Goal: Communication & Community: Answer question/provide support

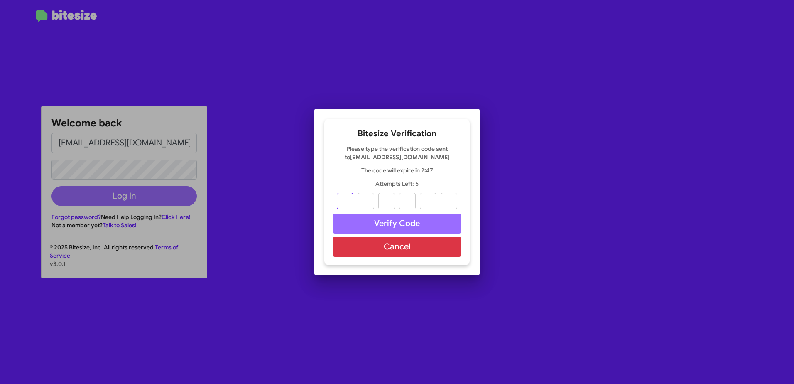
type input "7"
type input "5"
type input "2"
type input "9"
type input "7"
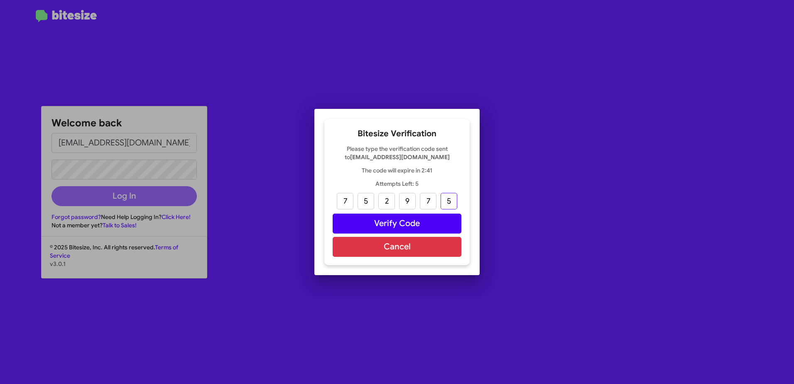
type input "5"
click at [420, 225] on button "Verify Code" at bounding box center [397, 223] width 129 height 20
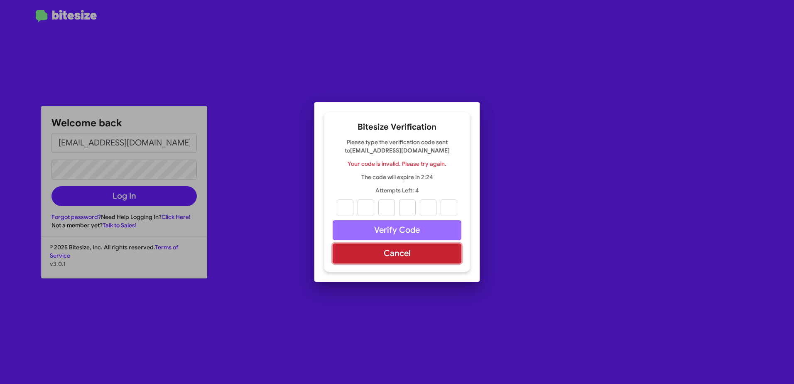
click at [396, 253] on button "Cancel" at bounding box center [397, 253] width 129 height 20
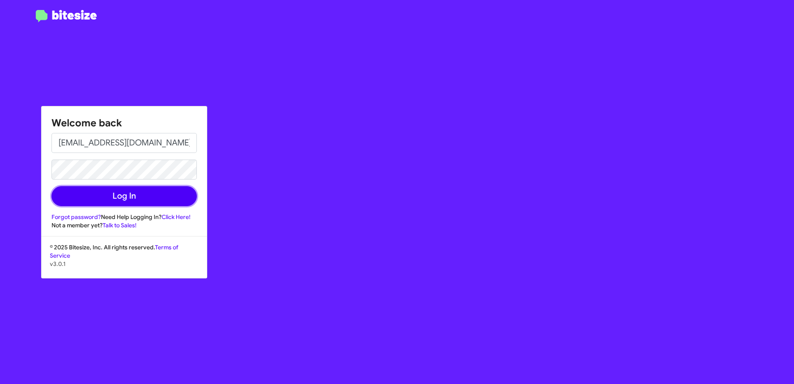
click at [130, 190] on button "Log In" at bounding box center [123, 196] width 145 height 20
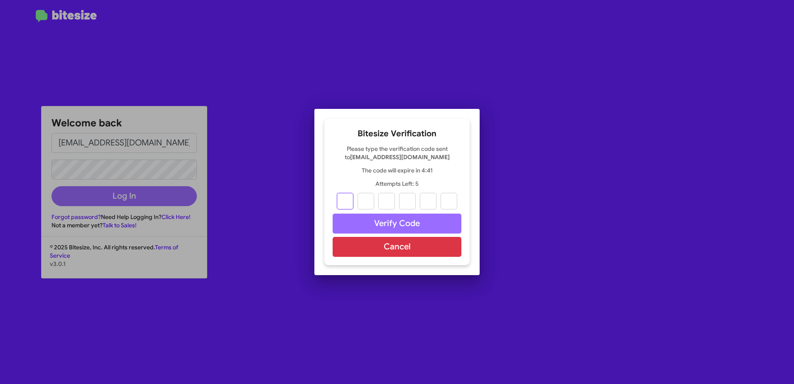
type input "8"
type input "0"
type input "4"
type input "5"
type input "3"
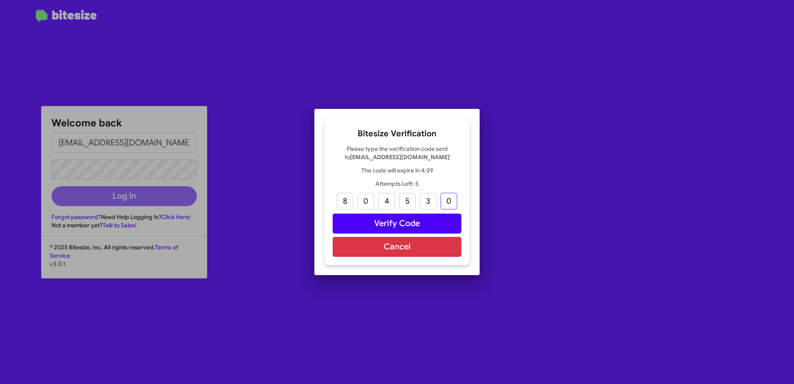
type input "0"
click at [379, 223] on button "Verify Code" at bounding box center [397, 223] width 129 height 20
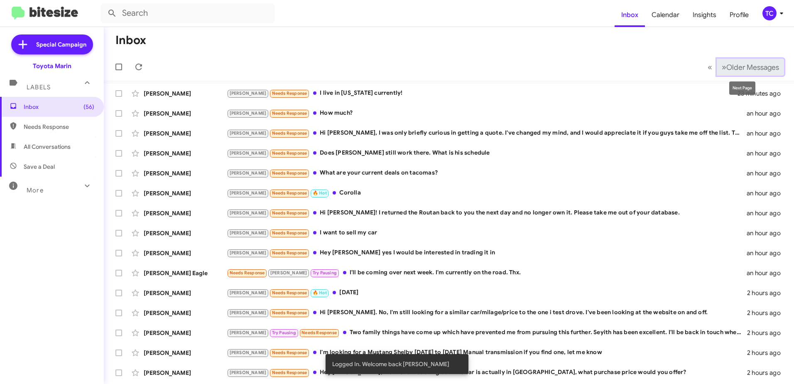
click at [722, 69] on span "»" at bounding box center [724, 67] width 5 height 10
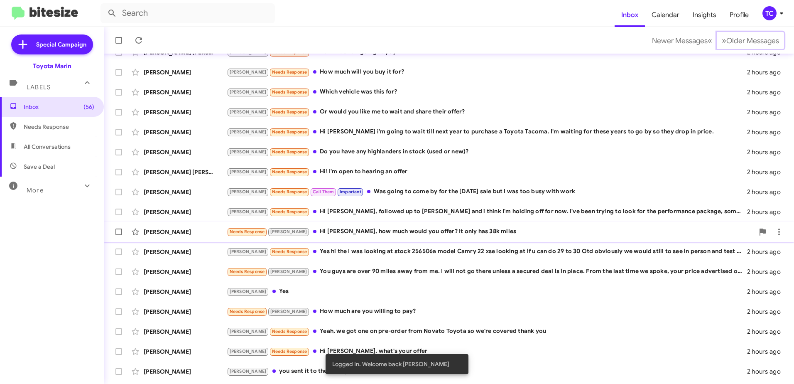
scroll to position [98, 0]
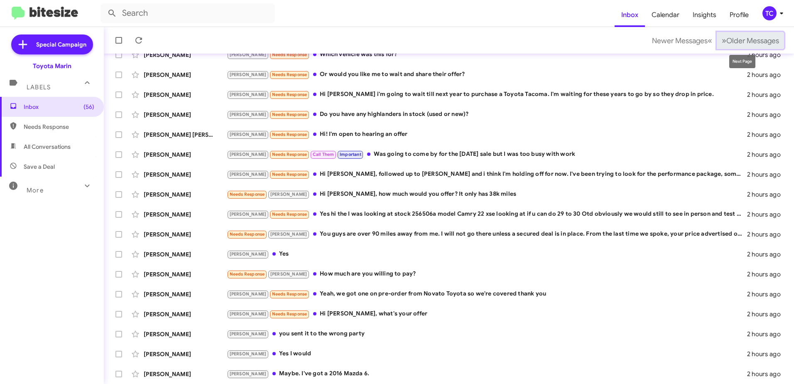
click at [726, 39] on span "Older Messages" at bounding box center [752, 40] width 53 height 9
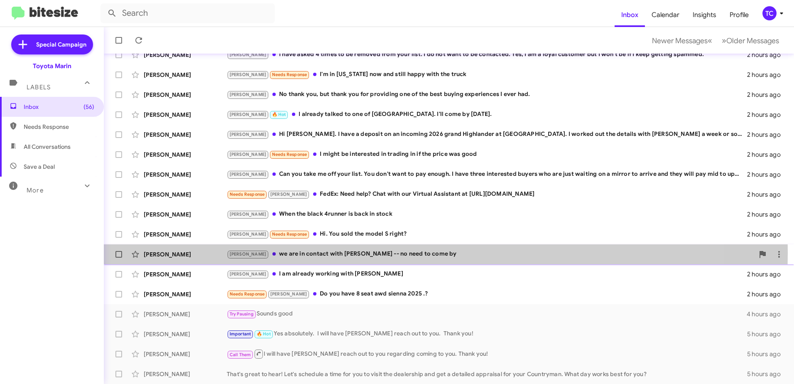
click at [334, 252] on div "[PERSON_NAME] we are in contact with [PERSON_NAME] -- no need to come by" at bounding box center [490, 254] width 527 height 10
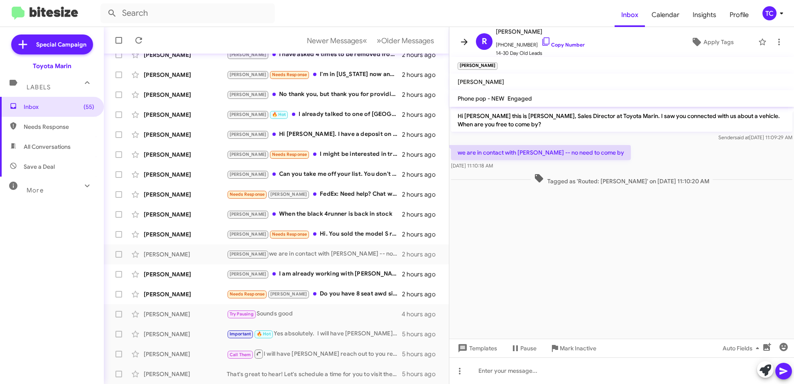
click at [465, 41] on icon at bounding box center [464, 42] width 10 height 10
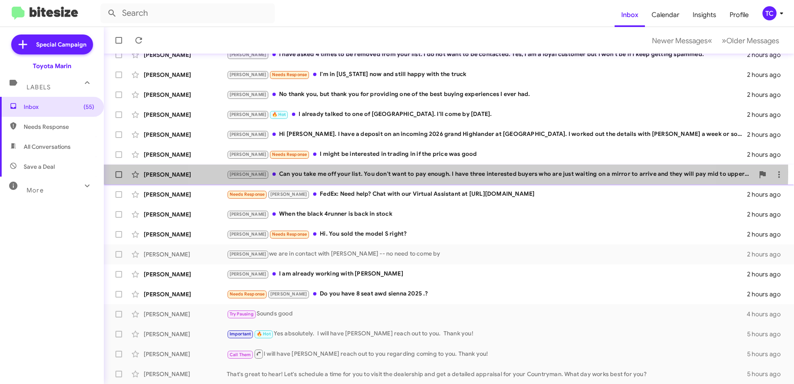
click at [435, 172] on div "[PERSON_NAME] Can you take me off your list. You don't want to pay enough. I ha…" at bounding box center [490, 174] width 527 height 10
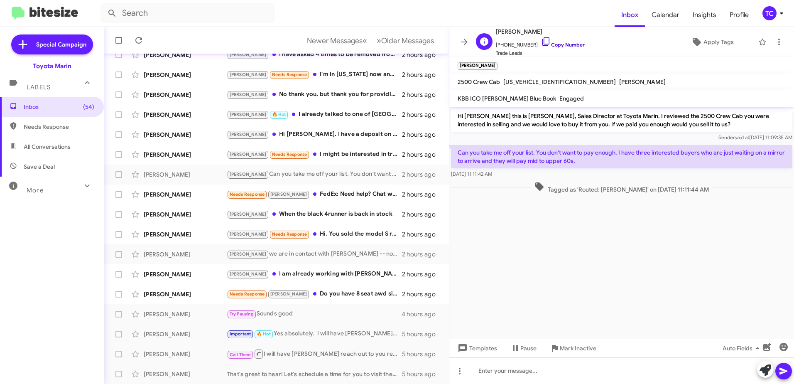
click at [542, 39] on icon at bounding box center [545, 41] width 7 height 8
click at [764, 371] on icon at bounding box center [765, 370] width 12 height 12
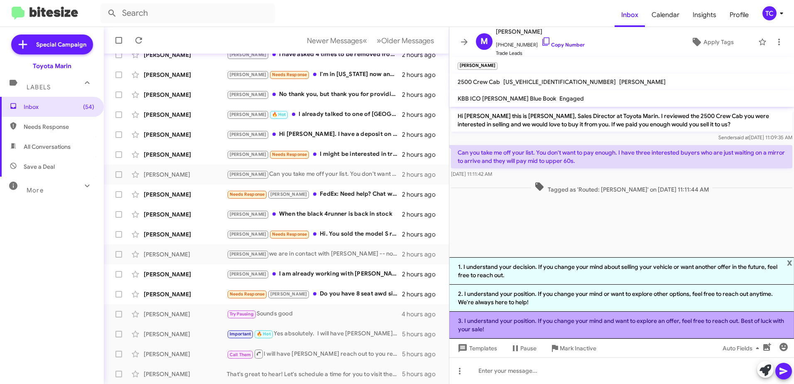
click at [604, 321] on li "3. I understand your position. If you change your mind and want to explore an o…" at bounding box center [621, 324] width 345 height 27
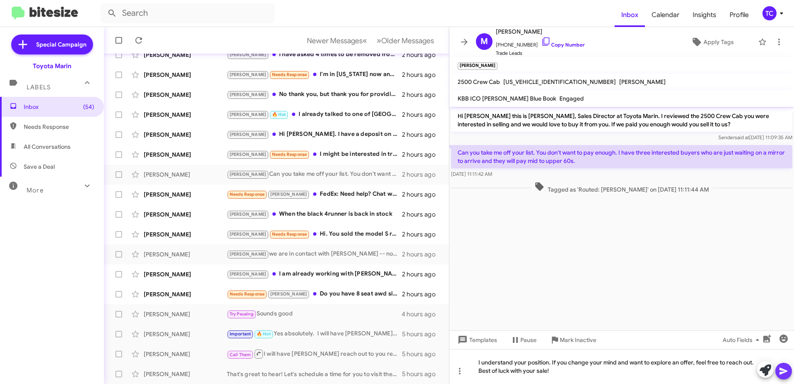
click at [784, 369] on icon at bounding box center [784, 371] width 10 height 10
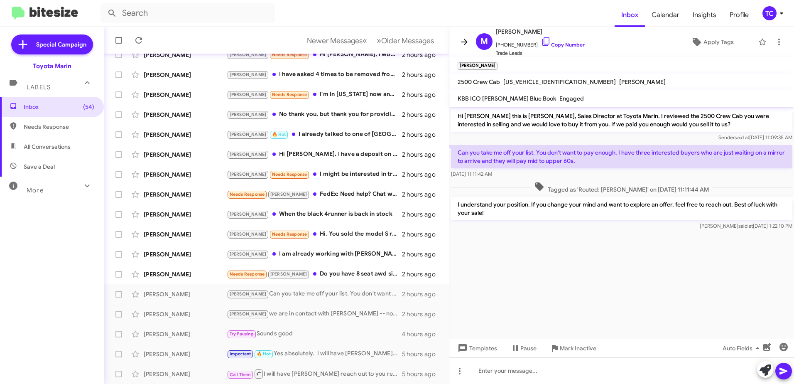
click at [465, 39] on icon at bounding box center [464, 42] width 10 height 10
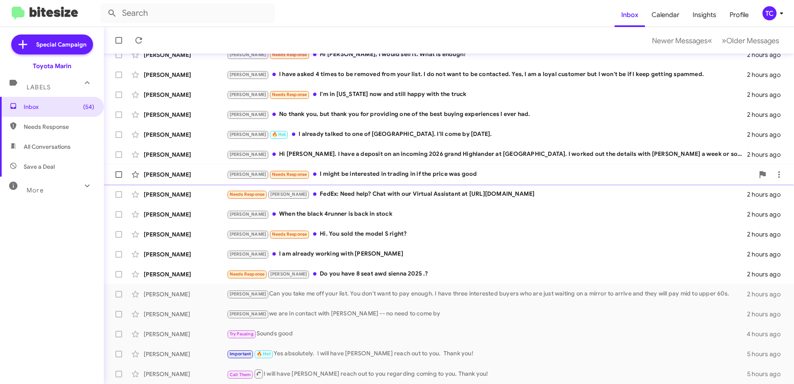
click at [402, 174] on div "[PERSON_NAME] Needs Response I might be interested in trading in if the price w…" at bounding box center [490, 174] width 527 height 10
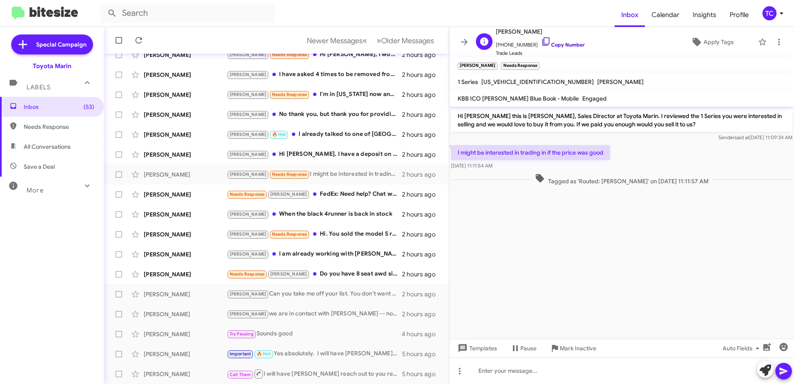
click at [541, 39] on icon at bounding box center [546, 42] width 10 height 10
click at [769, 374] on icon at bounding box center [765, 370] width 12 height 12
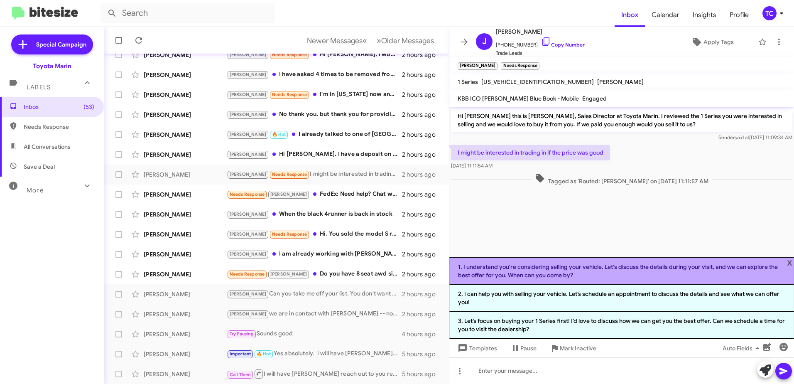
click at [603, 270] on li "1. I understand you're considering selling your vehicle. Let's discuss the deta…" at bounding box center [621, 270] width 345 height 27
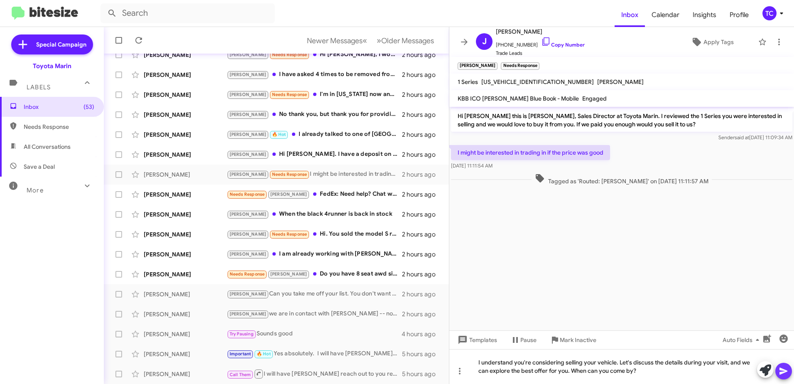
click at [783, 369] on icon at bounding box center [783, 370] width 8 height 7
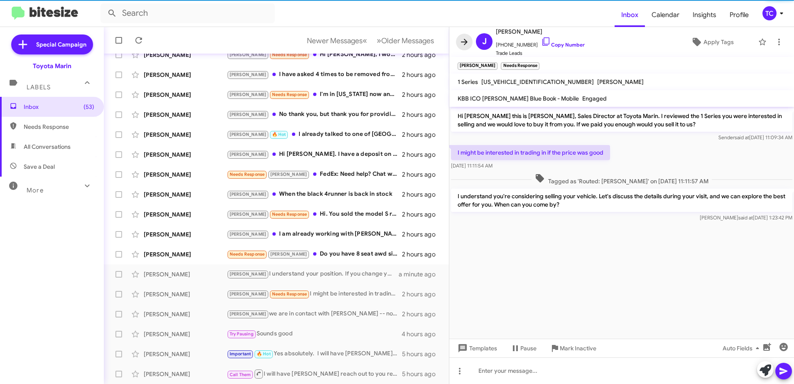
click at [466, 40] on icon at bounding box center [464, 42] width 7 height 6
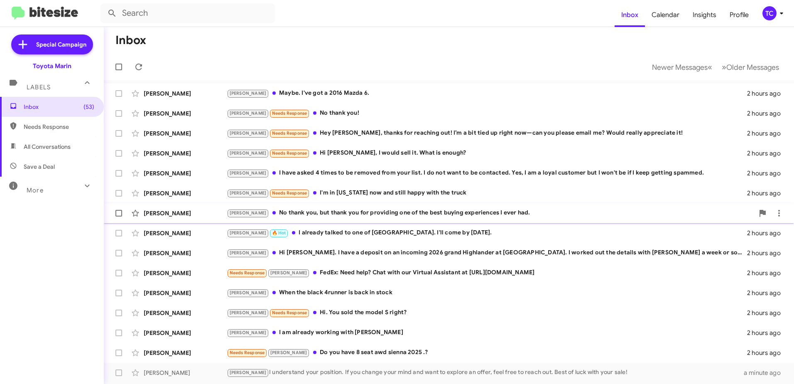
click at [366, 215] on div "[PERSON_NAME] No thank you, but thank you for providing one of the best buying …" at bounding box center [490, 213] width 527 height 10
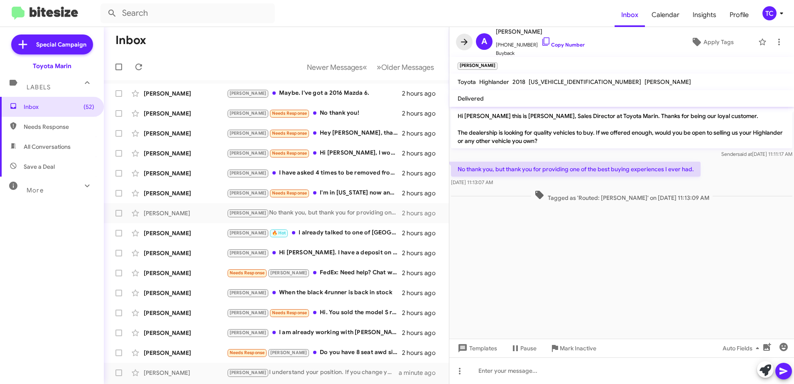
click at [463, 43] on icon at bounding box center [464, 42] width 10 height 10
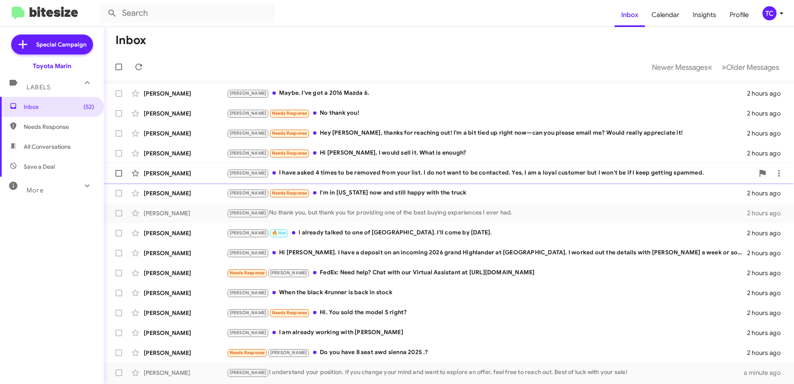
click at [373, 172] on div "[PERSON_NAME] I have asked 4 times to be removed from your list. I do not want …" at bounding box center [490, 173] width 527 height 10
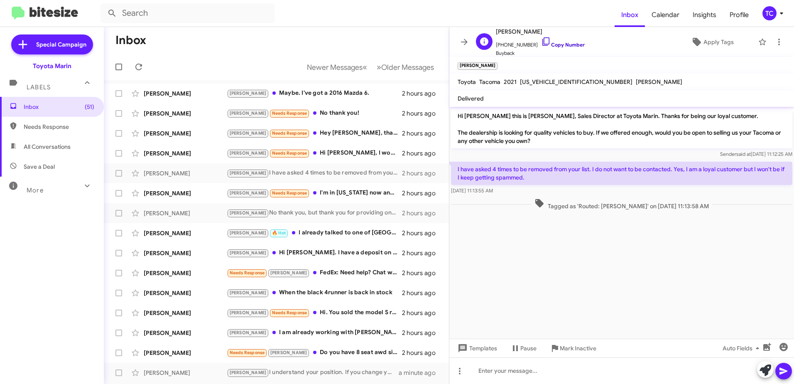
click at [541, 41] on icon at bounding box center [546, 42] width 10 height 10
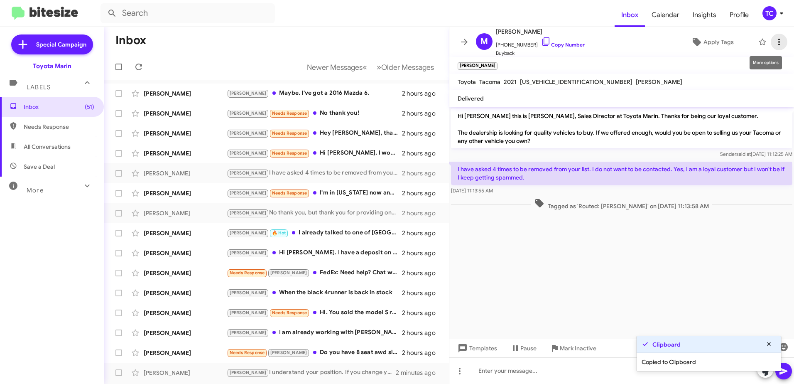
click at [774, 41] on icon at bounding box center [779, 42] width 10 height 10
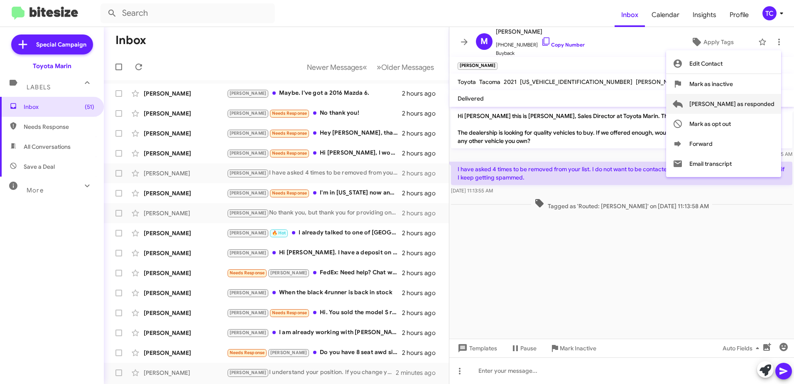
click at [732, 101] on span "[PERSON_NAME] as responded" at bounding box center [731, 104] width 85 height 20
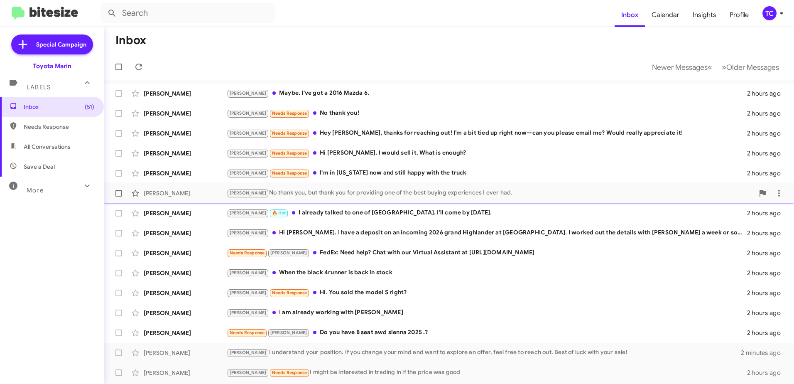
click at [300, 192] on div "[PERSON_NAME] No thank you, but thank you for providing one of the best buying …" at bounding box center [490, 193] width 527 height 10
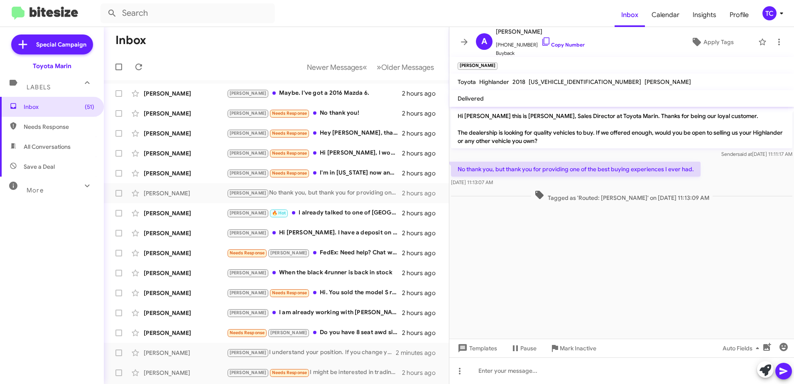
click at [238, 43] on mat-toolbar-row "Inbox" at bounding box center [276, 40] width 345 height 27
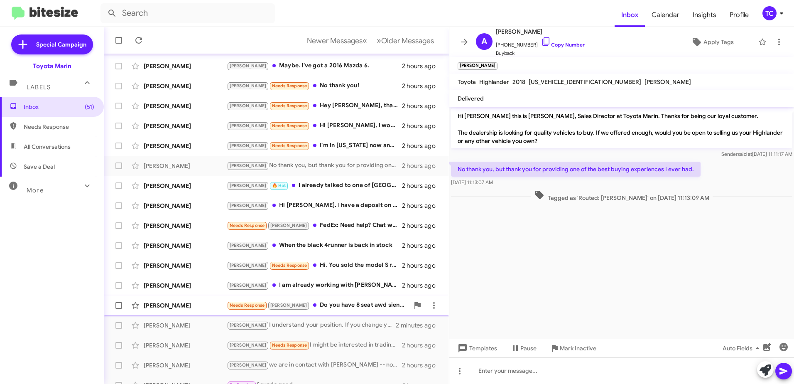
scroll to position [42, 0]
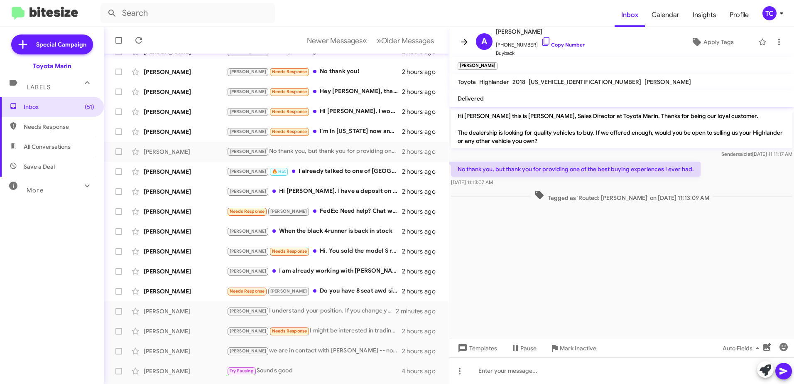
click at [466, 40] on icon at bounding box center [464, 42] width 10 height 10
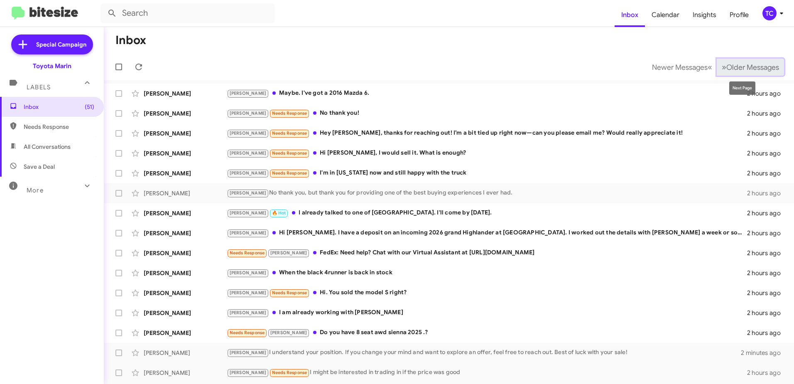
click at [722, 66] on span "»" at bounding box center [724, 67] width 5 height 10
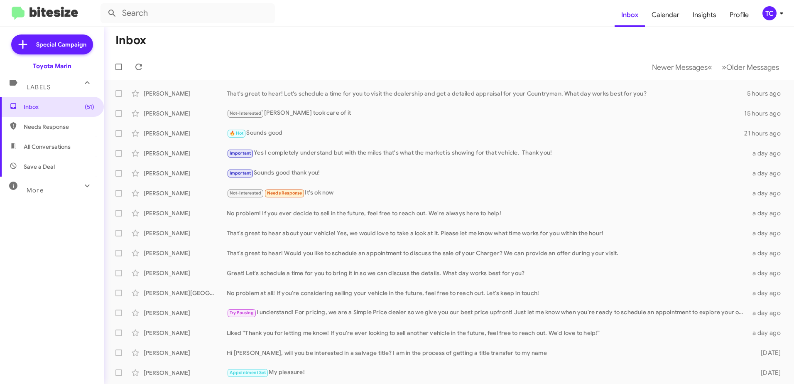
click at [132, 59] on mat-toolbar-row "Newer Messages « Previous » Next Older Messages" at bounding box center [449, 67] width 690 height 27
click at [138, 69] on icon at bounding box center [139, 67] width 10 height 10
click at [40, 105] on span "Inbox (51)" at bounding box center [59, 107] width 71 height 8
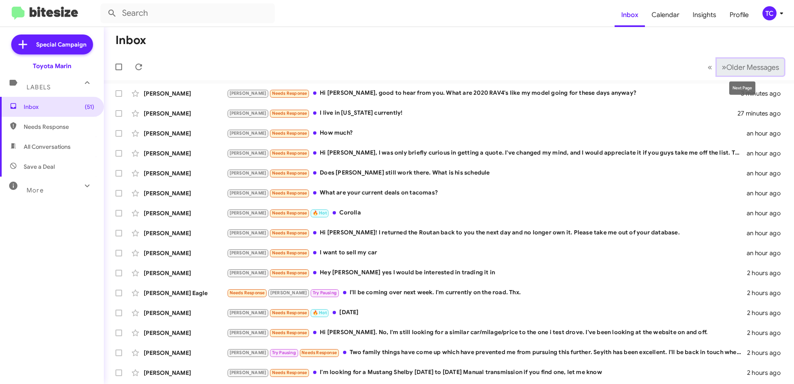
click at [726, 67] on span "Older Messages" at bounding box center [752, 67] width 53 height 9
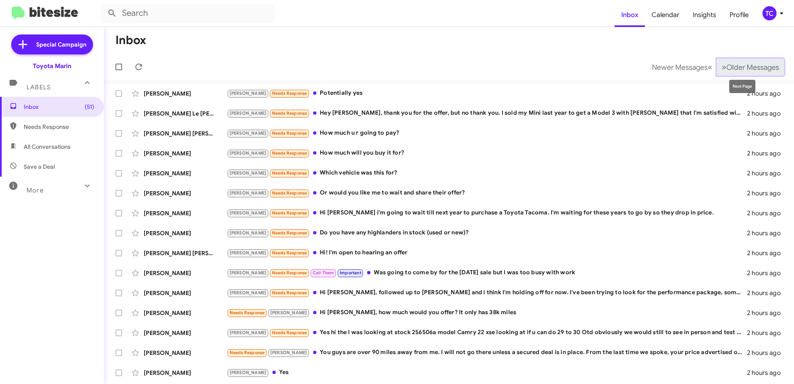
click at [722, 67] on span "»" at bounding box center [724, 67] width 5 height 10
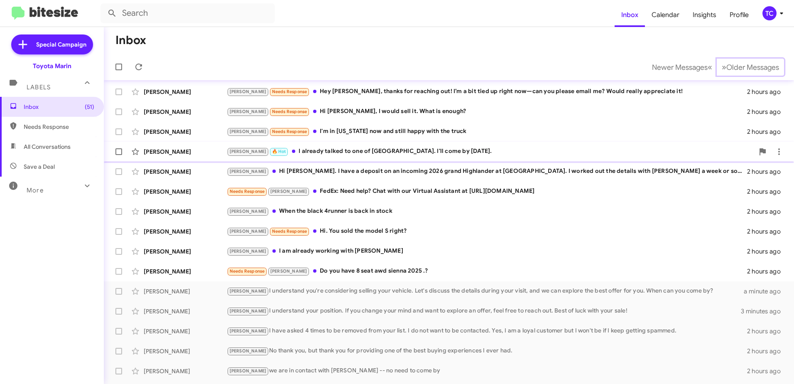
scroll to position [98, 0]
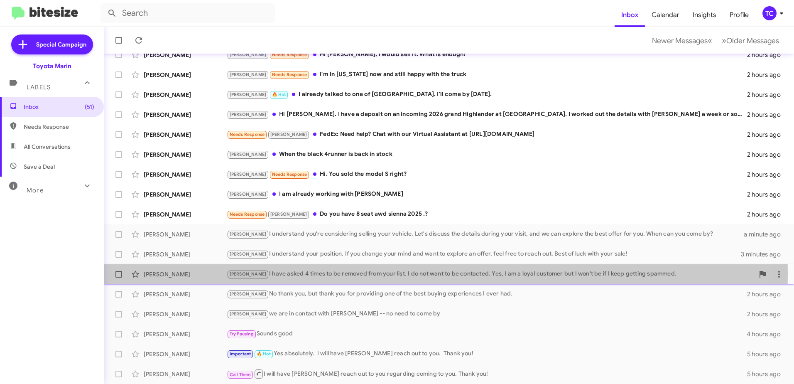
click at [305, 274] on div "[PERSON_NAME] I have asked 4 times to be removed from your list. I do not want …" at bounding box center [490, 274] width 527 height 10
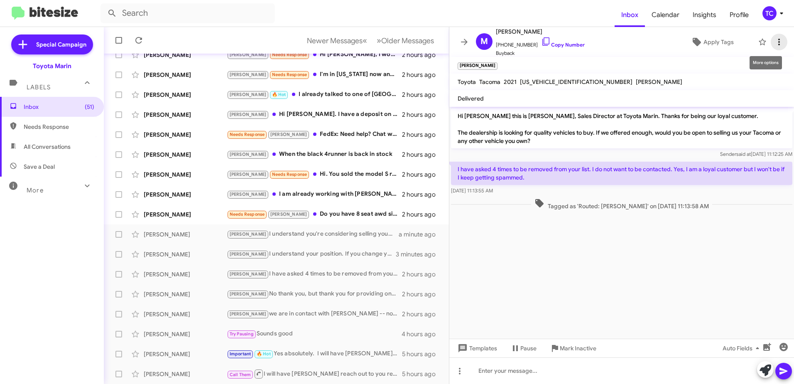
click at [774, 43] on icon at bounding box center [779, 42] width 10 height 10
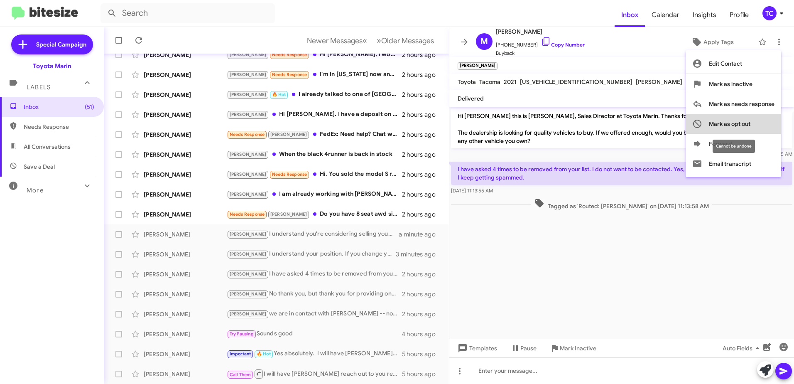
click at [739, 125] on span "Mark as opt out" at bounding box center [730, 124] width 42 height 20
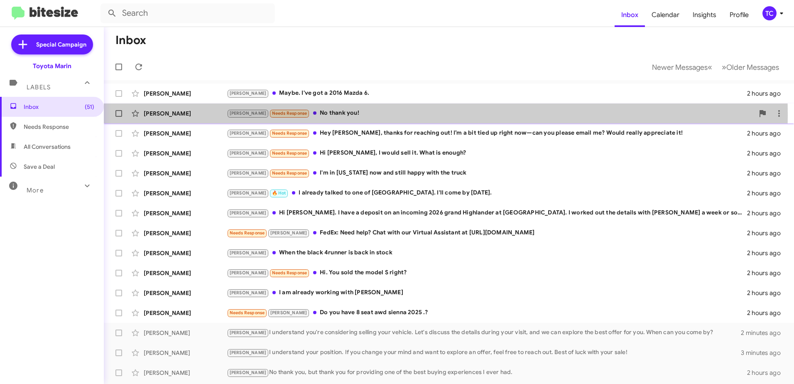
click at [309, 115] on div "[PERSON_NAME] Needs Response No thank you!" at bounding box center [490, 113] width 527 height 10
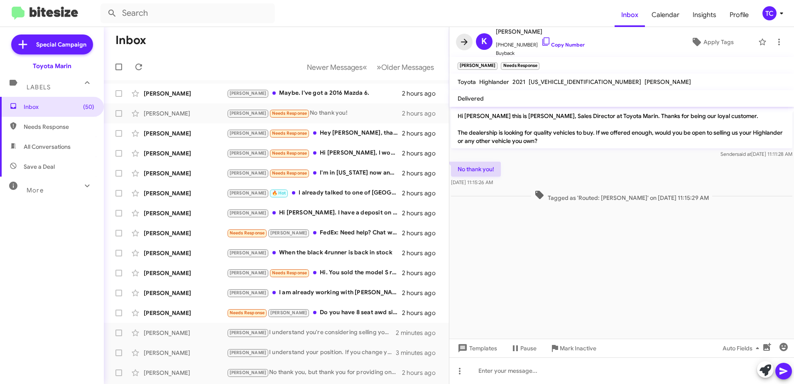
click at [463, 44] on icon at bounding box center [464, 42] width 10 height 10
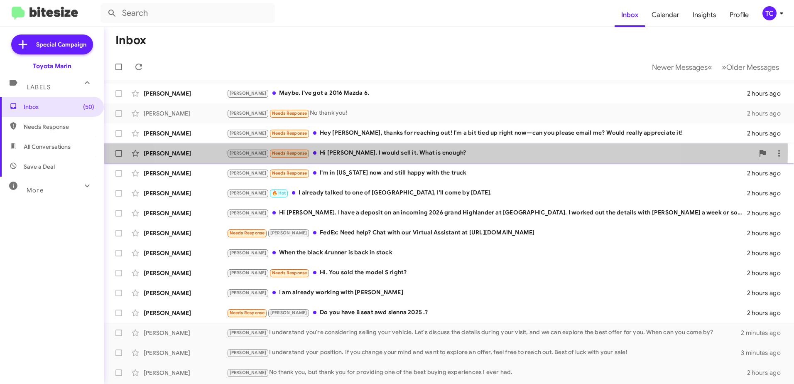
click at [418, 151] on div "[PERSON_NAME] Needs Response Hi [PERSON_NAME], I would sell it. What is enough?" at bounding box center [490, 153] width 527 height 10
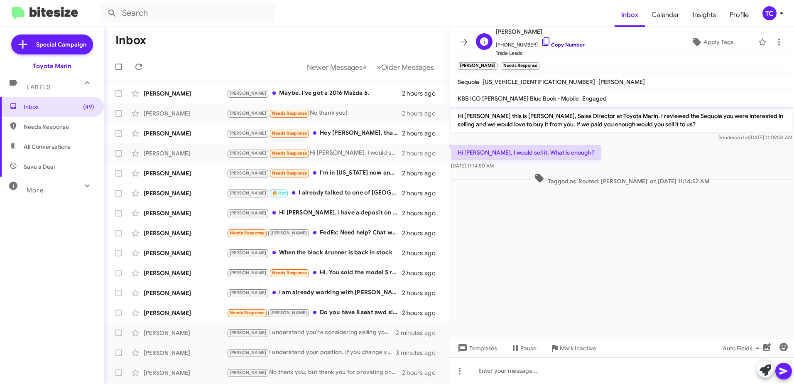
click at [541, 40] on icon at bounding box center [546, 42] width 10 height 10
click at [696, 271] on cdk-virtual-scroll-viewport "Hi [PERSON_NAME] this is [PERSON_NAME], Sales Director at Toyota Marin. I revie…" at bounding box center [621, 223] width 345 height 232
drag, startPoint x: 765, startPoint y: 370, endPoint x: 703, endPoint y: 339, distance: 69.6
click at [764, 368] on icon at bounding box center [765, 370] width 12 height 12
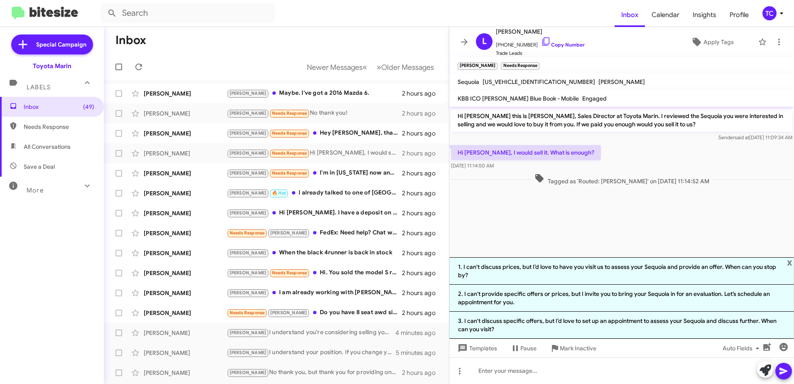
click at [624, 226] on cdk-virtual-scroll-viewport "Hi [PERSON_NAME] this is [PERSON_NAME], Sales Director at Toyota Marin. I revie…" at bounding box center [621, 182] width 345 height 150
click at [462, 42] on icon at bounding box center [464, 42] width 7 height 6
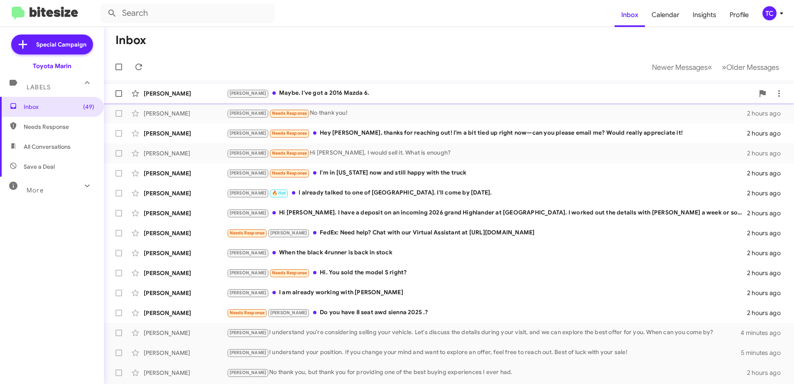
click at [291, 89] on div "[PERSON_NAME]. I've got a 2016 Mazda 6." at bounding box center [490, 93] width 527 height 10
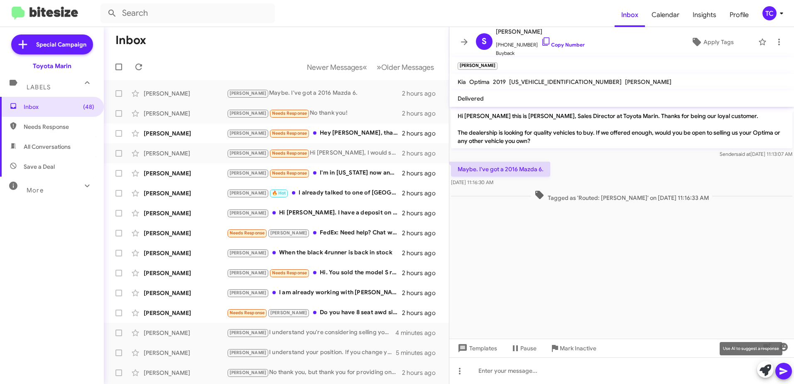
click at [763, 367] on icon at bounding box center [765, 370] width 12 height 12
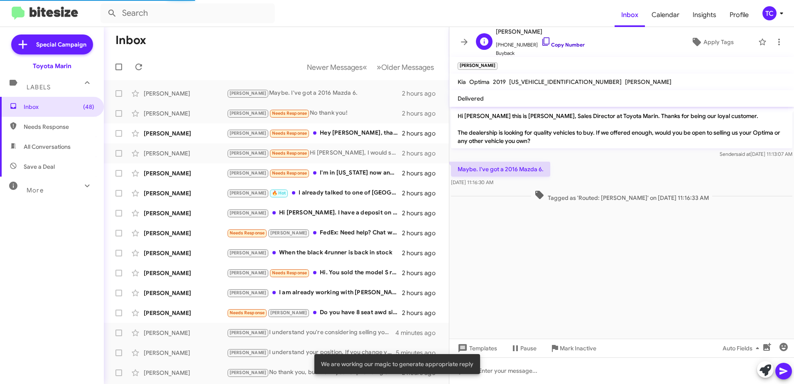
click at [542, 42] on icon at bounding box center [545, 41] width 7 height 8
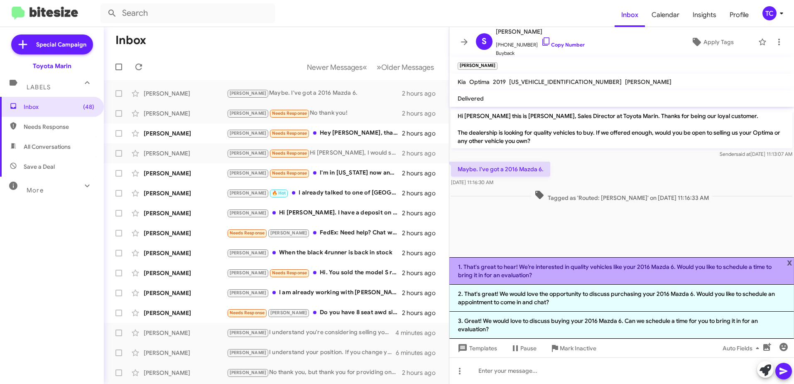
click at [570, 274] on li "1. That's great to hear! We’re interested in quality vehicles like your 2016 Ma…" at bounding box center [621, 270] width 345 height 27
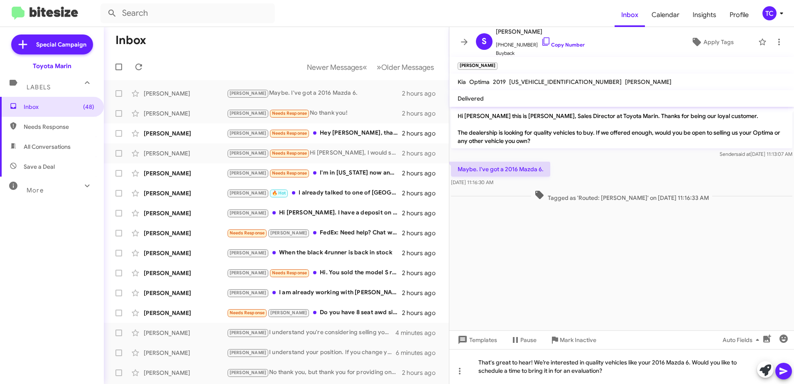
click at [784, 367] on icon at bounding box center [784, 371] width 10 height 10
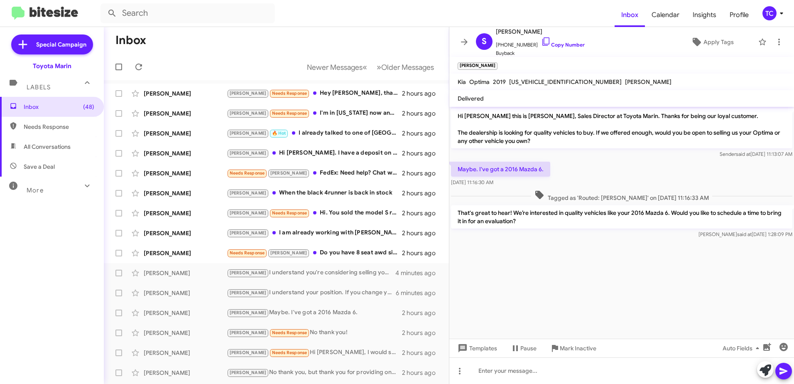
drag, startPoint x: 510, startPoint y: 215, endPoint x: 456, endPoint y: 117, distance: 112.8
click at [456, 117] on div "Hi [PERSON_NAME] this is [PERSON_NAME], Sales Director at Toyota Marin. Thanks …" at bounding box center [621, 173] width 345 height 133
drag, startPoint x: 456, startPoint y: 117, endPoint x: 474, endPoint y: 119, distance: 18.4
copy div "Hi [PERSON_NAME] this is [PERSON_NAME], Sales Director at Toyota Marin. Thanks …"
click at [463, 41] on icon at bounding box center [464, 42] width 10 height 10
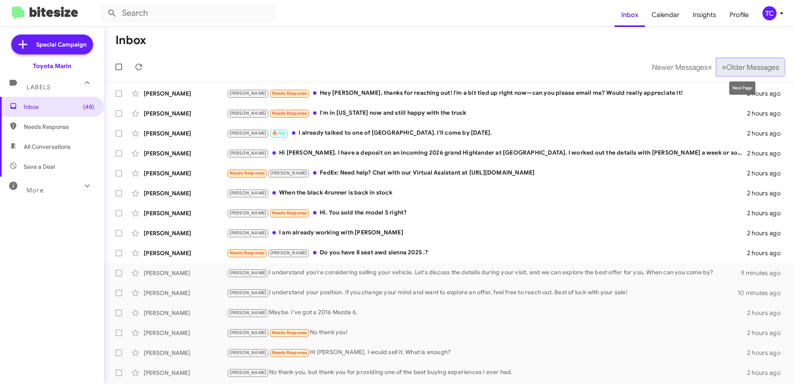
click at [726, 66] on span "Older Messages" at bounding box center [752, 67] width 53 height 9
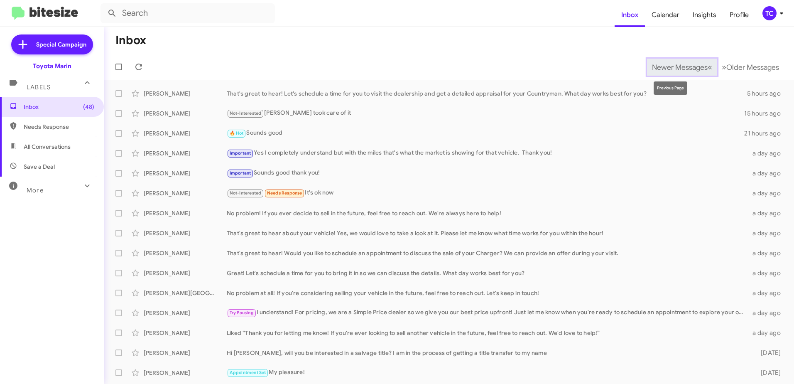
click at [691, 66] on span "Newer Messages" at bounding box center [680, 67] width 56 height 9
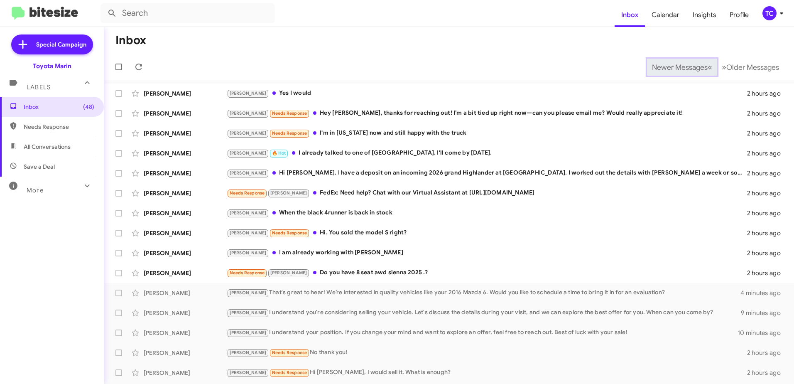
click at [691, 66] on span "Newer Messages" at bounding box center [680, 67] width 56 height 9
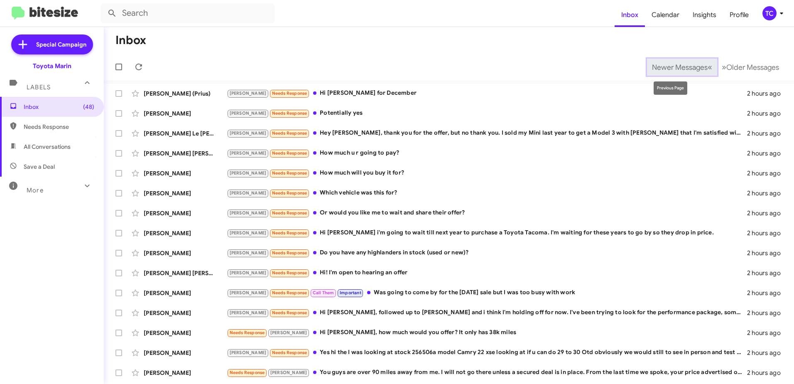
click at [681, 67] on span "Newer Messages" at bounding box center [680, 67] width 56 height 9
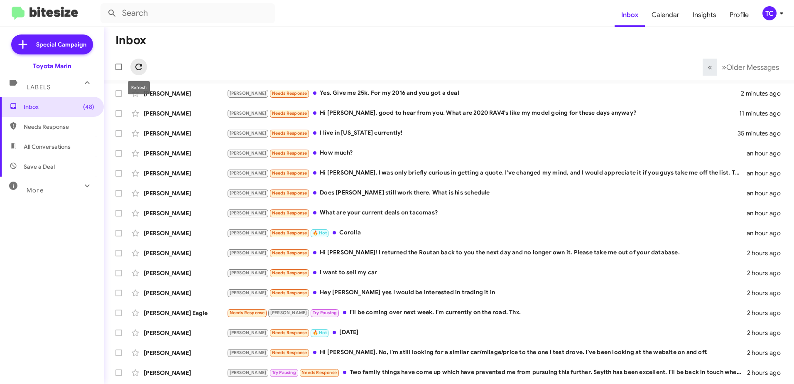
click at [143, 62] on icon at bounding box center [139, 67] width 10 height 10
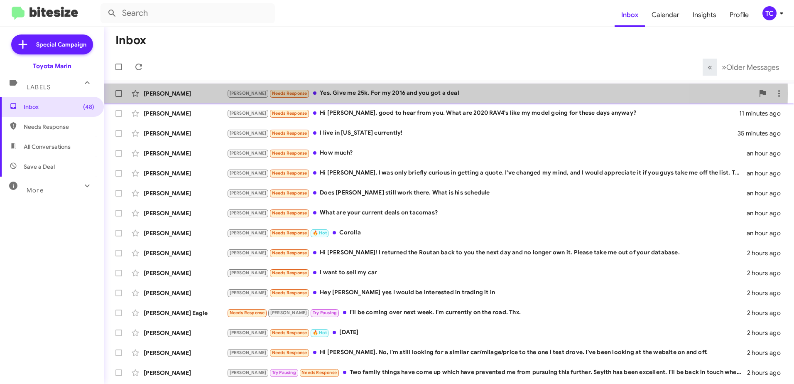
click at [369, 93] on div "[PERSON_NAME] Needs Response Yes. Give me 25k. For my 2016 and you got a deal" at bounding box center [490, 93] width 527 height 10
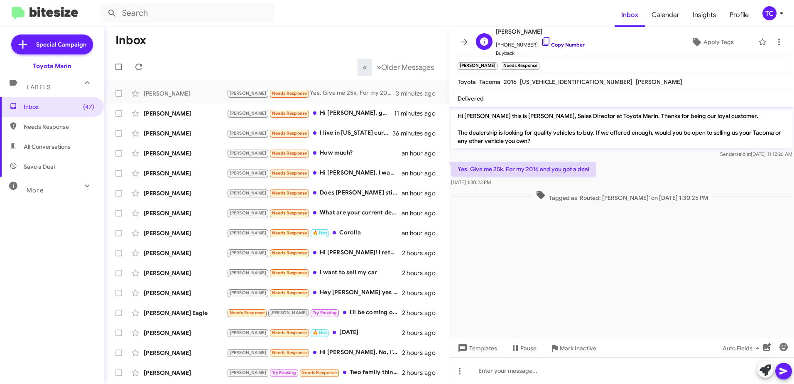
click at [541, 41] on icon at bounding box center [546, 42] width 10 height 10
click at [541, 40] on icon at bounding box center [546, 42] width 10 height 10
click at [763, 371] on icon at bounding box center [765, 370] width 12 height 12
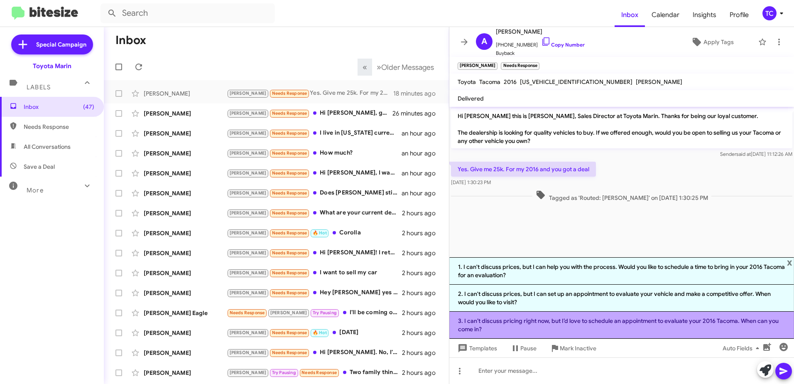
click at [591, 322] on li "3. I can’t discuss pricing right now, but I’d love to schedule an appointment t…" at bounding box center [621, 324] width 345 height 27
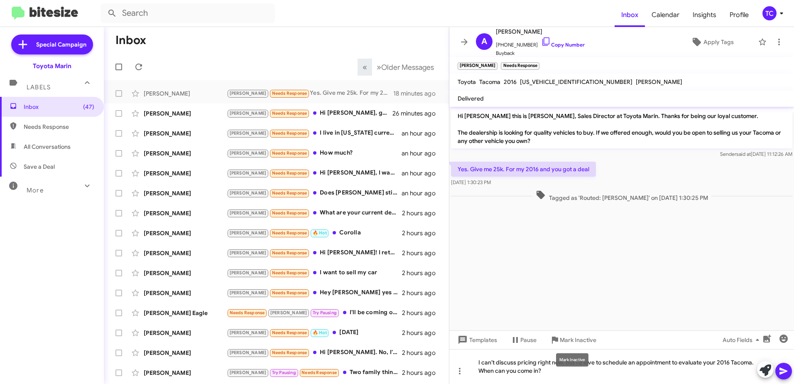
click at [575, 361] on div "Mark Inactive" at bounding box center [572, 359] width 32 height 13
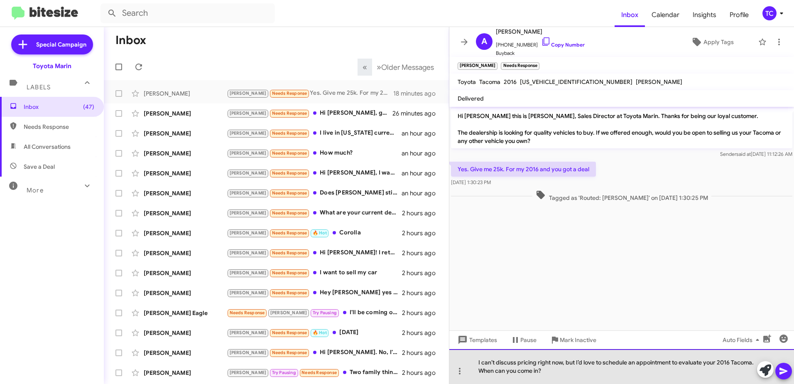
click at [575, 361] on div "I can’t discuss pricing right now, but I’d love to schedule an appointment to e…" at bounding box center [621, 366] width 345 height 35
click at [577, 361] on div "I can’t discuss pricing right now, but I’d love to schedule an appointment to e…" at bounding box center [621, 366] width 345 height 35
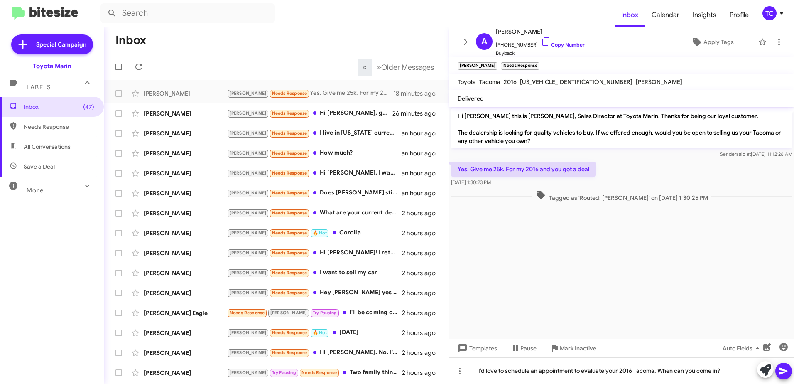
click at [788, 370] on icon at bounding box center [784, 371] width 10 height 10
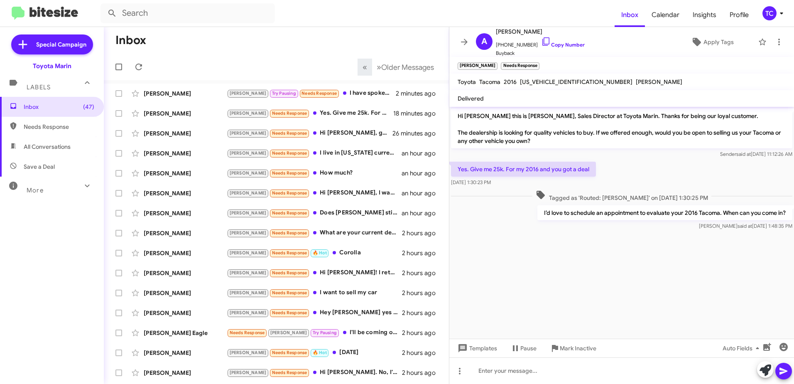
drag, startPoint x: 788, startPoint y: 213, endPoint x: 459, endPoint y: 119, distance: 342.6
click at [459, 119] on div "Hi [PERSON_NAME] this is [PERSON_NAME], Sales Director at Toyota Marin. Thanks …" at bounding box center [621, 169] width 345 height 125
drag, startPoint x: 459, startPoint y: 119, endPoint x: 483, endPoint y: 120, distance: 24.1
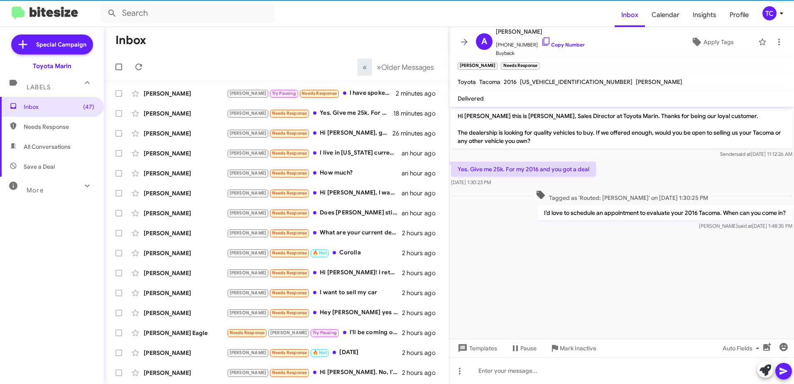
copy div "Hi [PERSON_NAME] this is [PERSON_NAME], Sales Director at Toyota Marin. Thanks …"
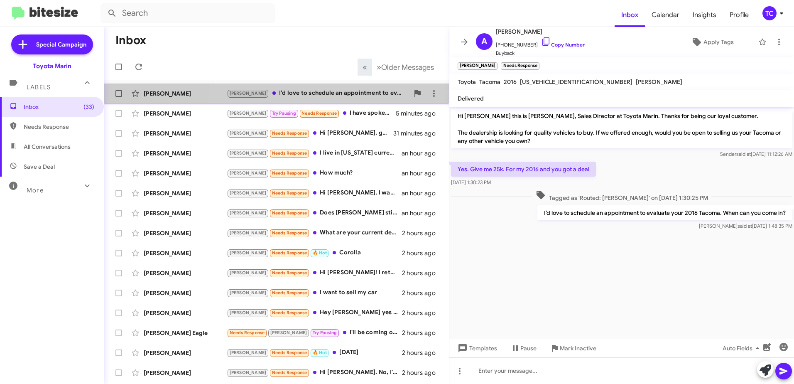
click at [345, 91] on div "[PERSON_NAME]’d love to schedule an appointment to evaluate your 2016 Tacoma. W…" at bounding box center [318, 93] width 182 height 10
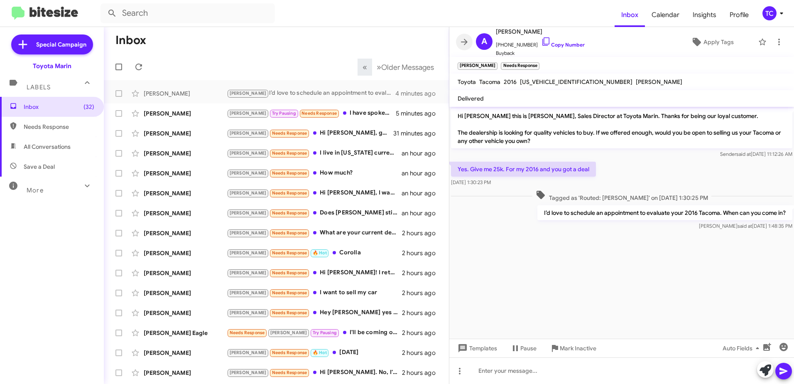
drag, startPoint x: 466, startPoint y: 41, endPoint x: 467, endPoint y: 2, distance: 39.1
click at [466, 41] on icon at bounding box center [464, 42] width 10 height 10
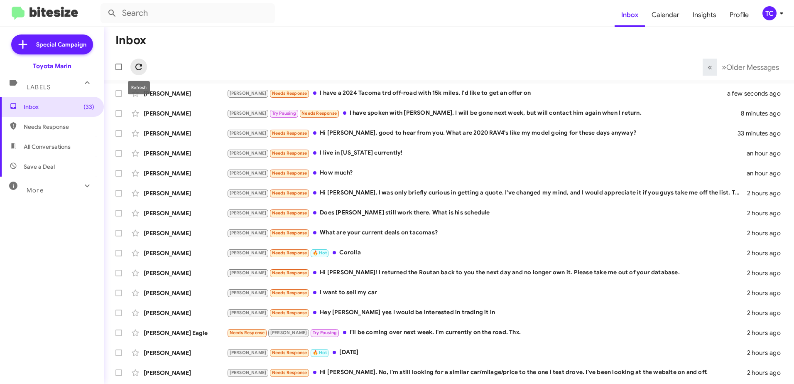
click at [136, 67] on icon at bounding box center [138, 67] width 7 height 7
click at [482, 88] on div "Kendal [PERSON_NAME] Needs Response I have a 2024 Tacoma trd off-road with 15k …" at bounding box center [448, 93] width 677 height 17
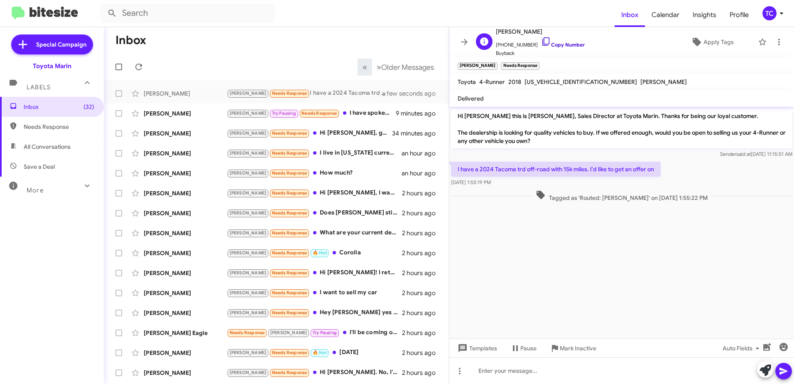
click at [541, 40] on icon at bounding box center [546, 42] width 10 height 10
drag, startPoint x: 764, startPoint y: 368, endPoint x: 746, endPoint y: 350, distance: 25.3
click at [764, 367] on icon at bounding box center [765, 370] width 12 height 12
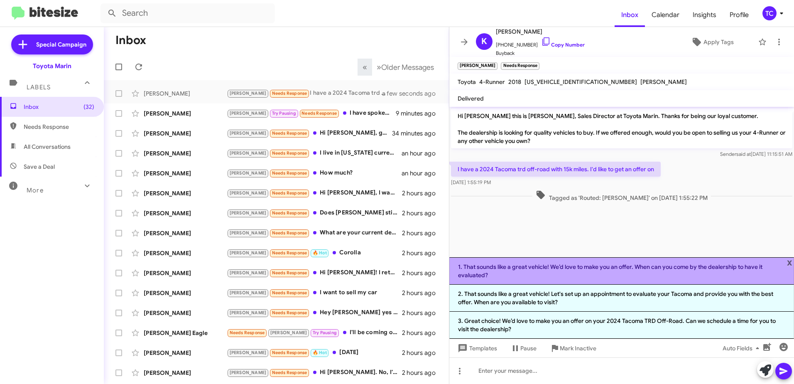
click at [587, 267] on li "1. That sounds like a great vehicle! We’d love to make you an offer. When can y…" at bounding box center [621, 270] width 345 height 27
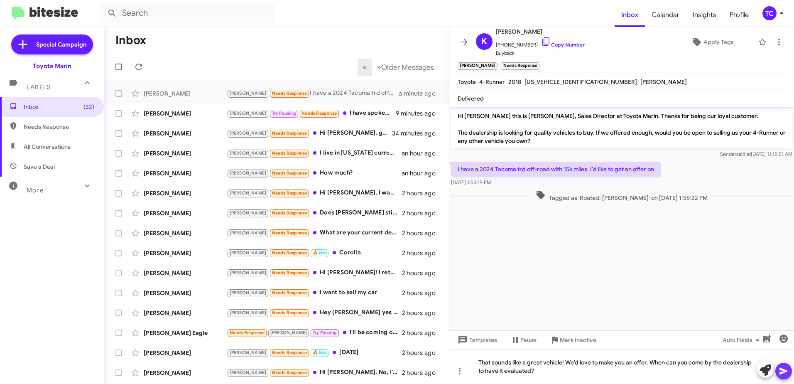
click at [784, 370] on icon at bounding box center [783, 370] width 8 height 7
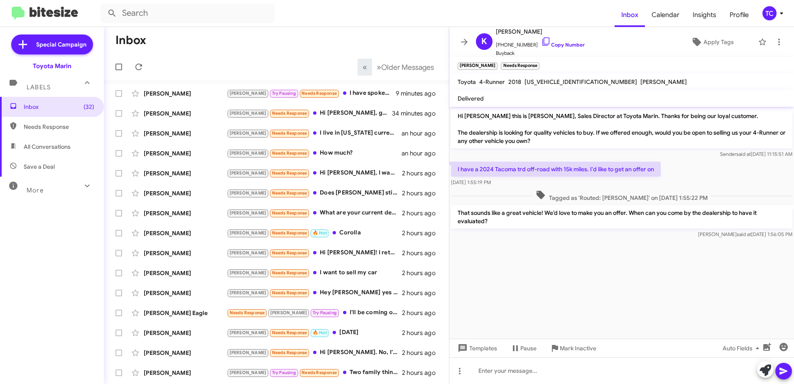
drag, startPoint x: 502, startPoint y: 225, endPoint x: 459, endPoint y: 115, distance: 117.8
click at [459, 115] on div "Hi [PERSON_NAME] this is [PERSON_NAME], Sales Director at Toyota Marin. Thanks …" at bounding box center [621, 173] width 345 height 133
drag, startPoint x: 459, startPoint y: 115, endPoint x: 523, endPoint y: 113, distance: 64.4
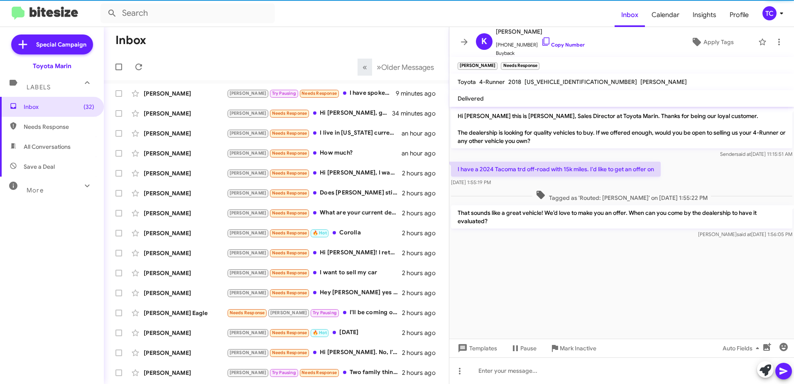
copy div "Hi [PERSON_NAME] this is [PERSON_NAME], Sales Director at Toyota Marin. Thanks …"
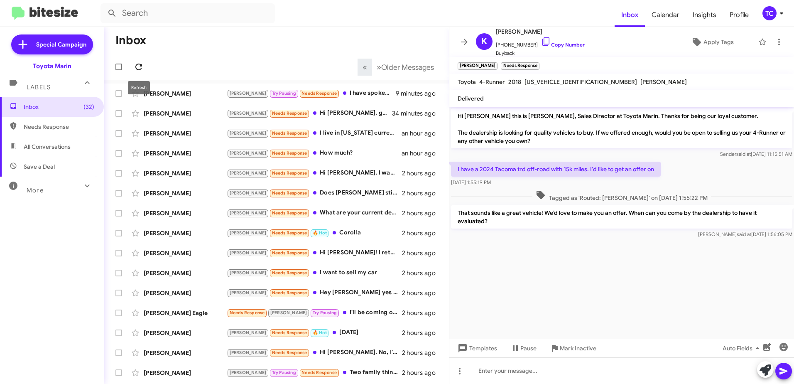
click at [142, 67] on icon at bounding box center [139, 67] width 10 height 10
click at [462, 44] on icon at bounding box center [464, 42] width 10 height 10
